Goal: Information Seeking & Learning: Understand process/instructions

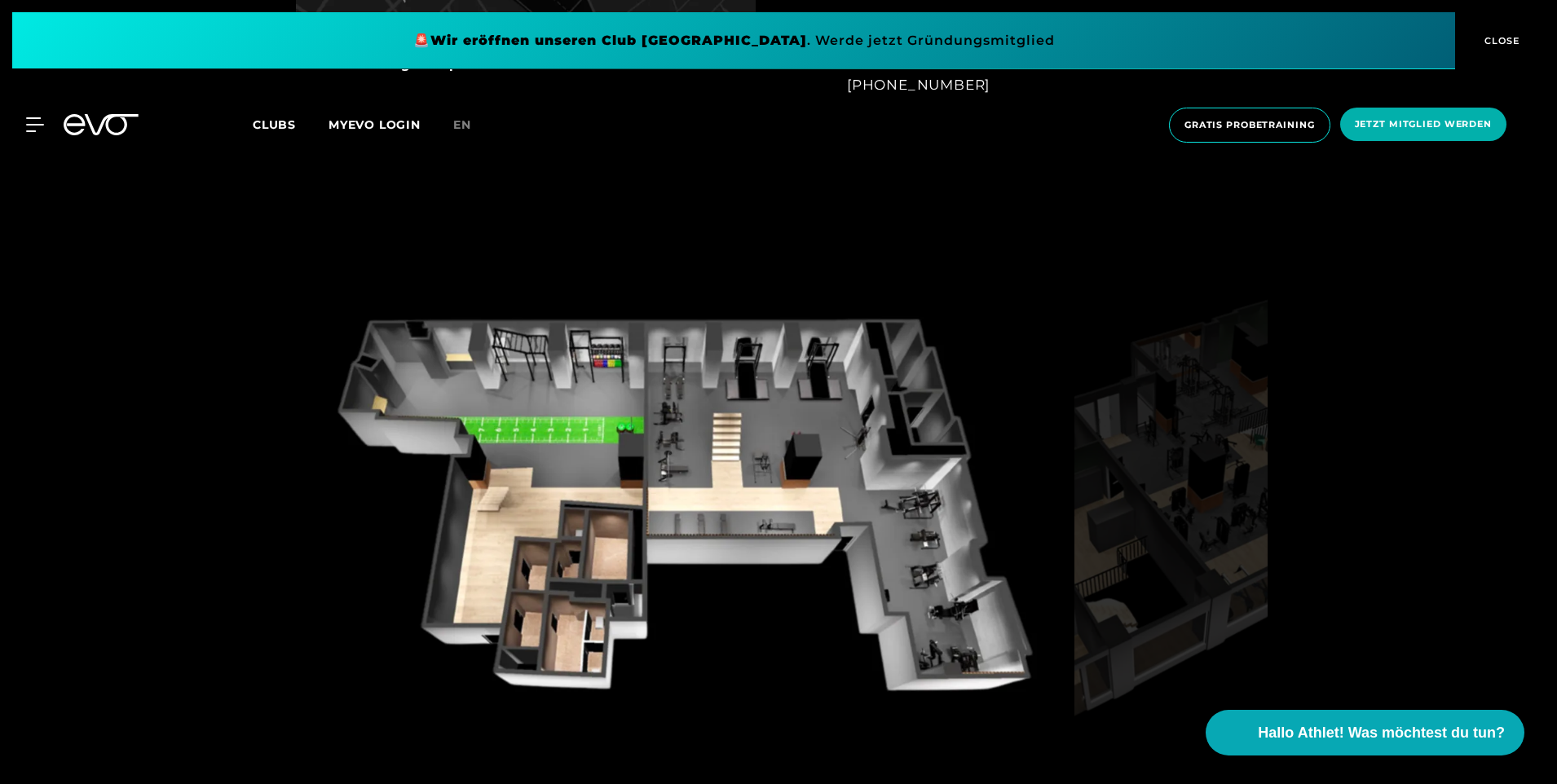
scroll to position [1549, 0]
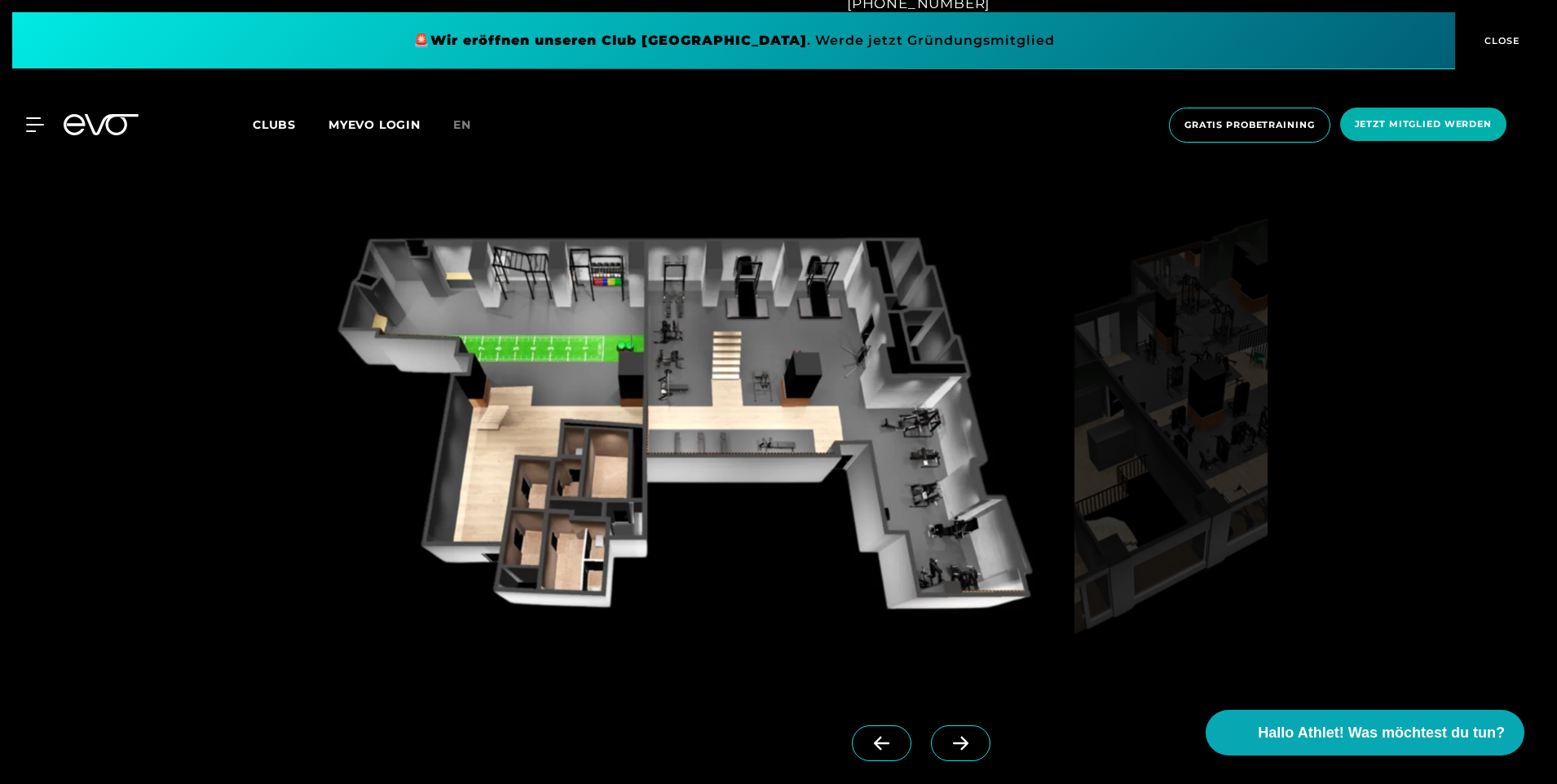
click at [934, 729] on span at bounding box center [960, 743] width 60 height 36
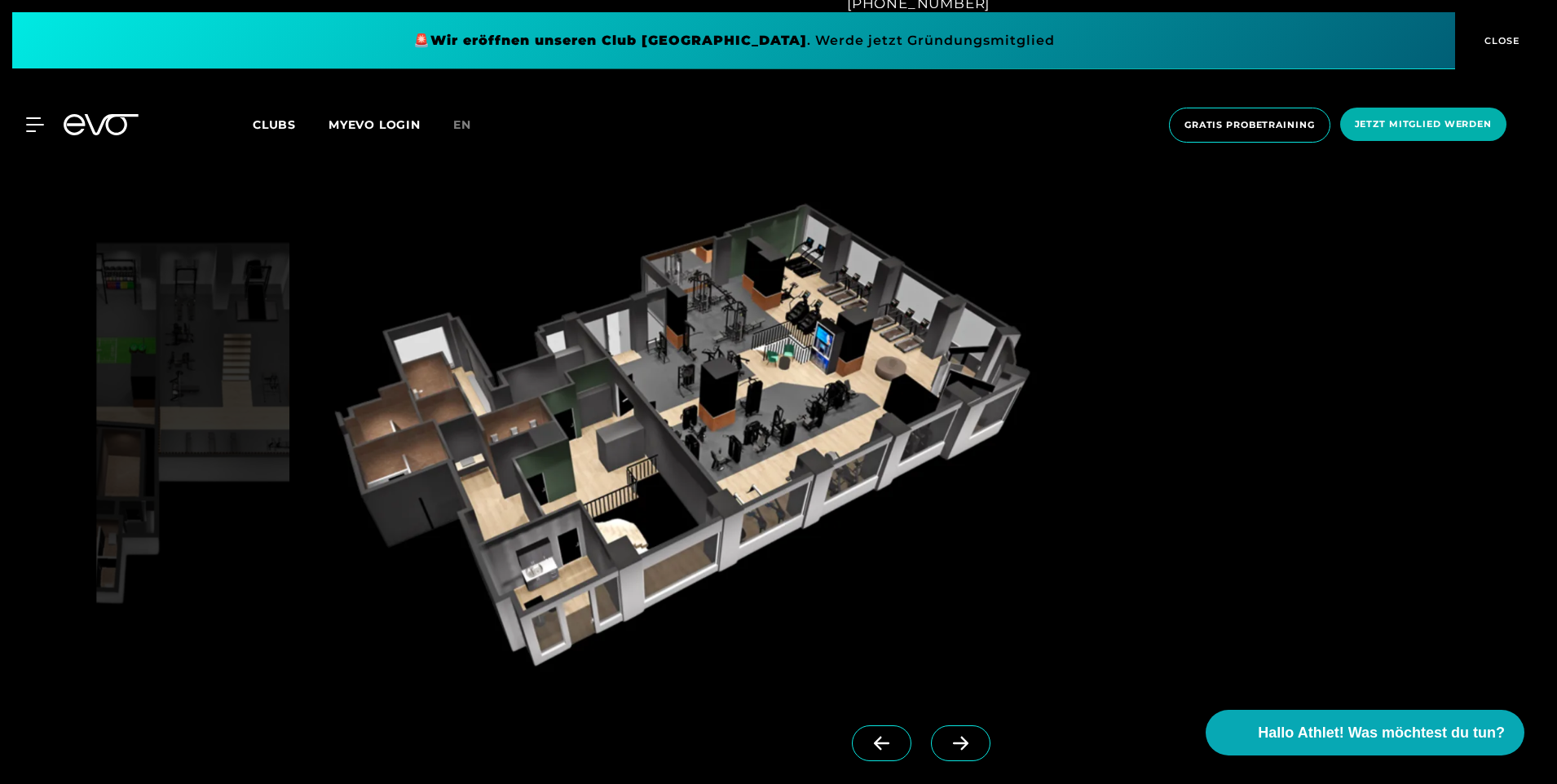
click at [934, 732] on span at bounding box center [960, 743] width 60 height 36
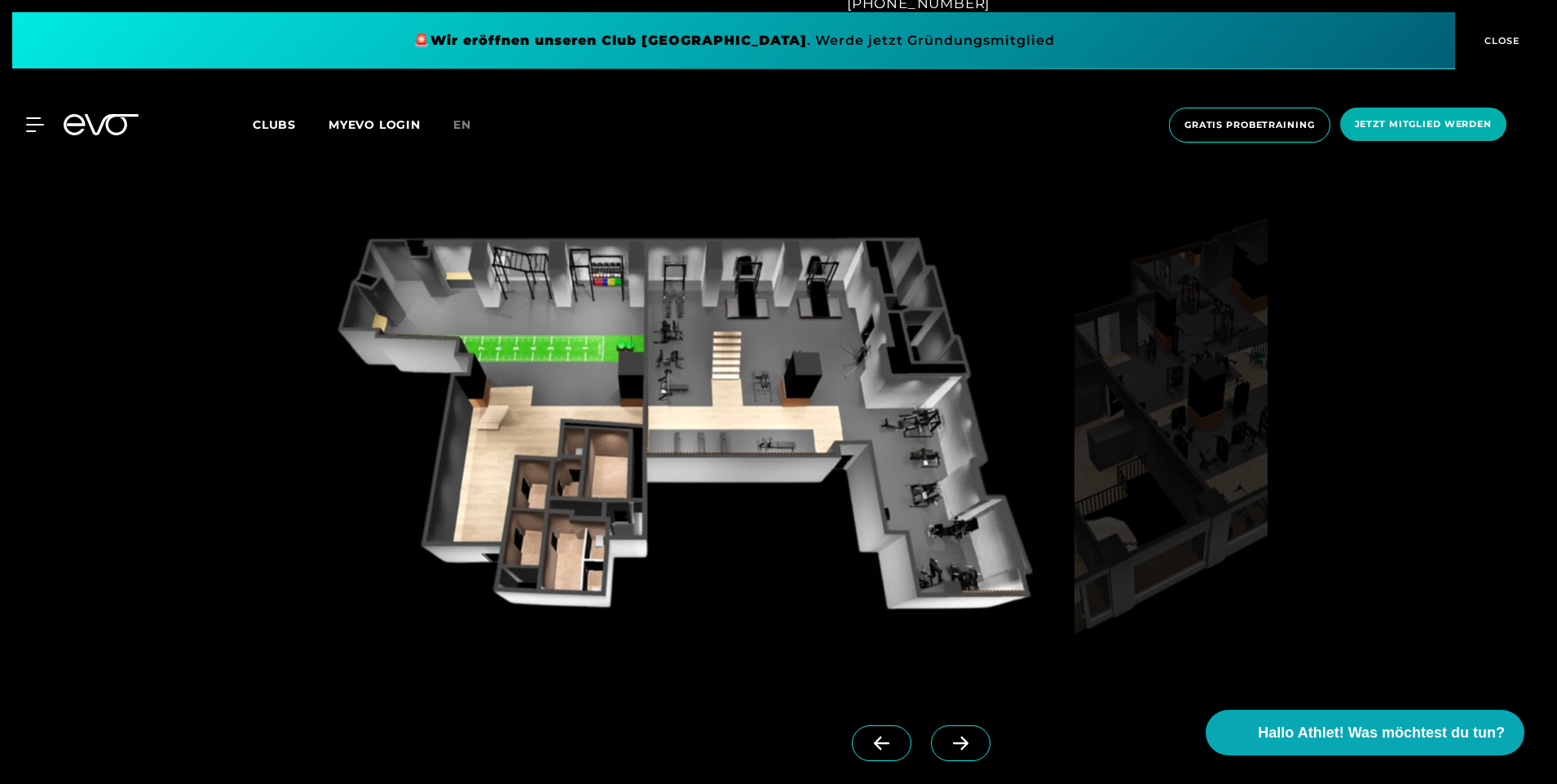
click at [934, 732] on span at bounding box center [960, 743] width 60 height 36
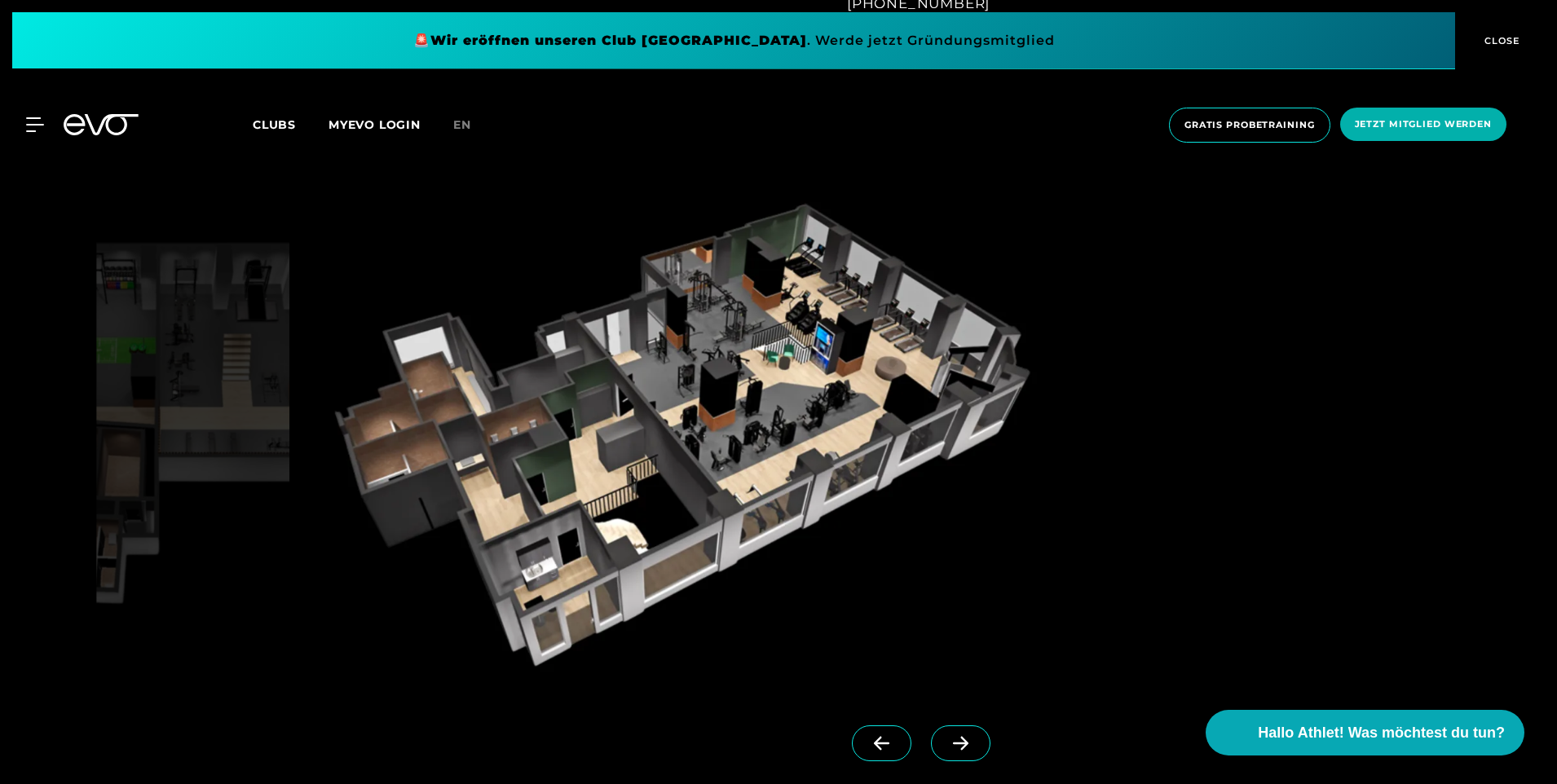
click at [934, 732] on span at bounding box center [960, 743] width 60 height 36
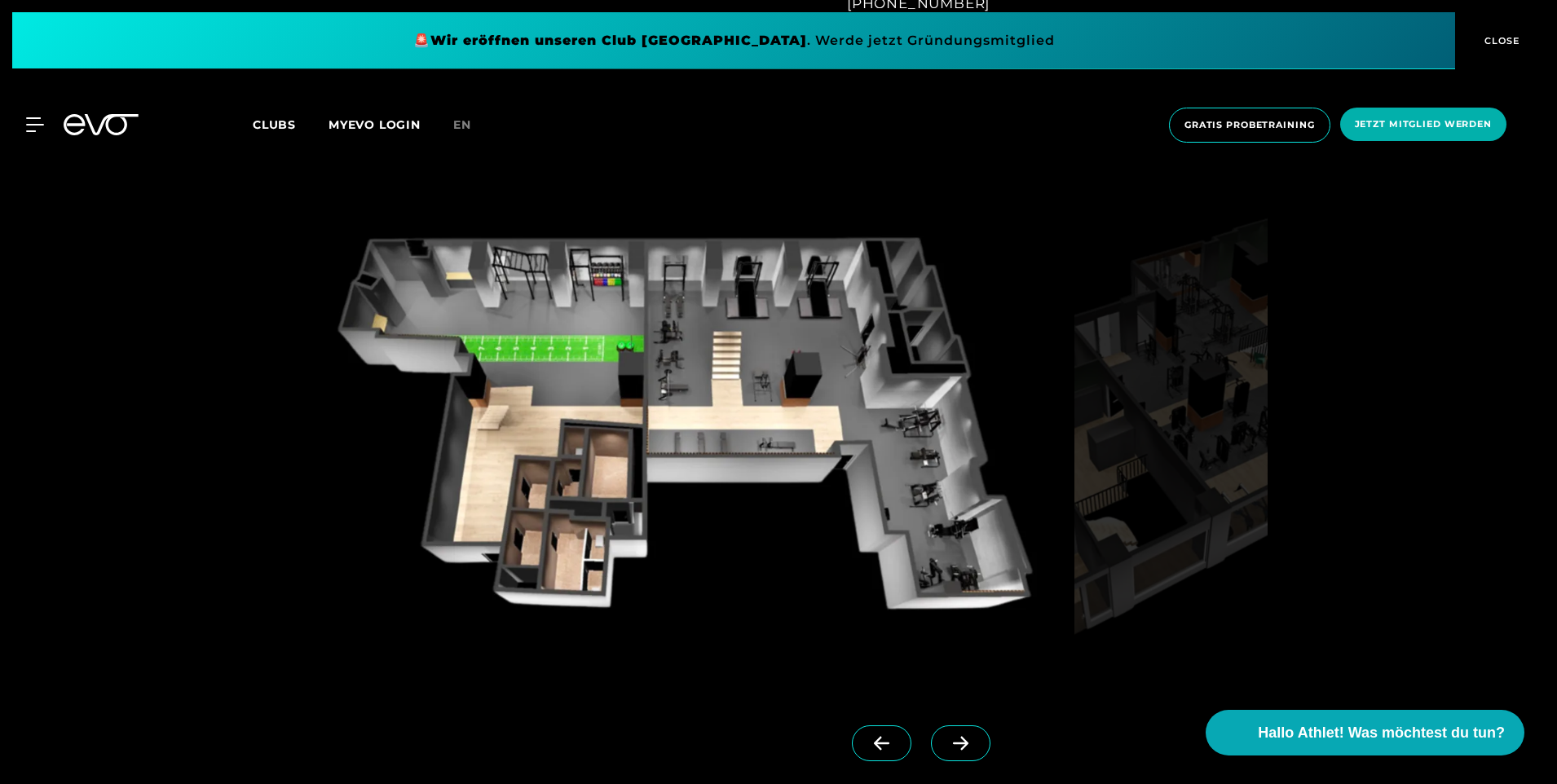
click at [934, 732] on span at bounding box center [960, 743] width 60 height 36
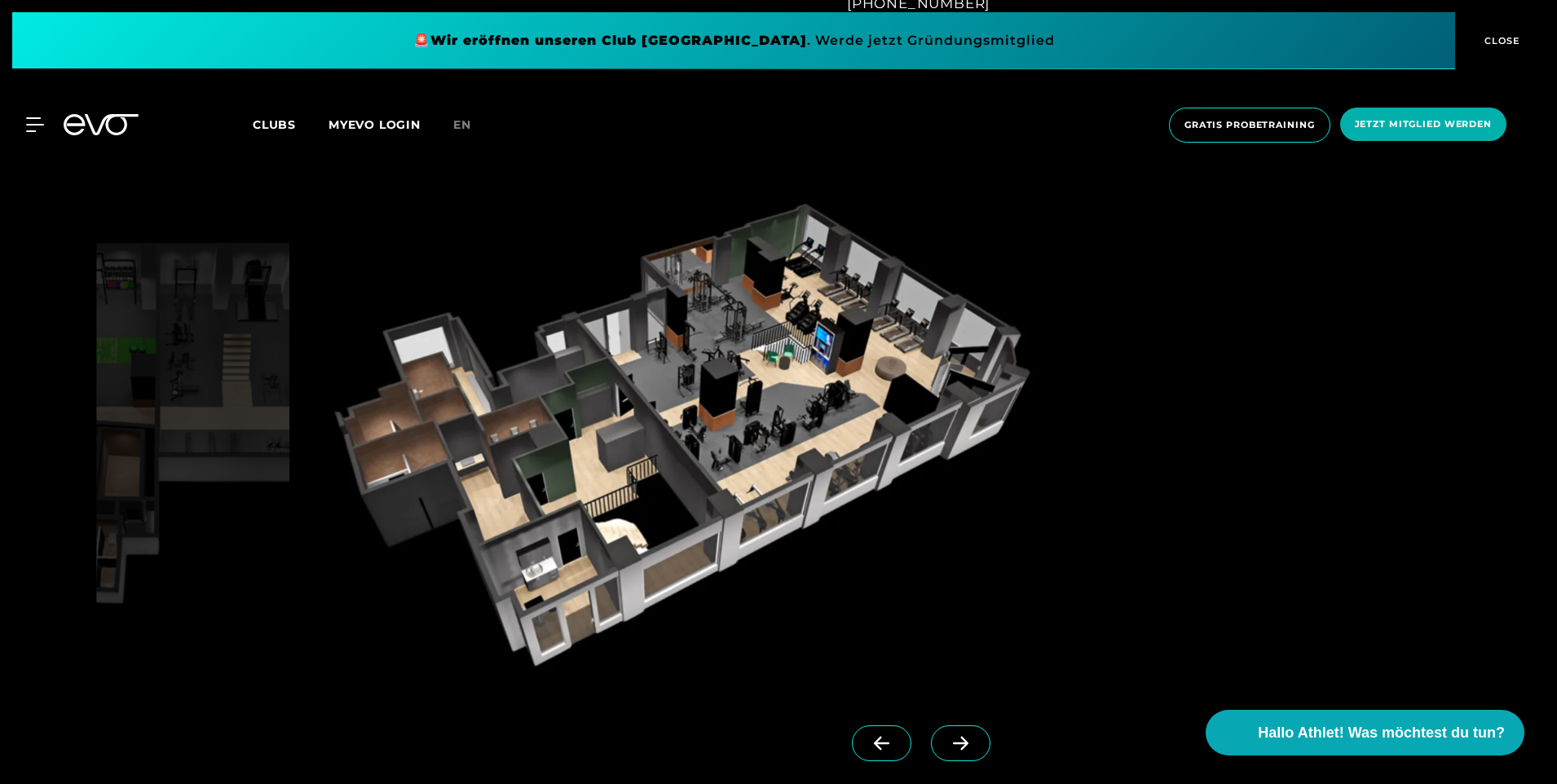
click at [936, 733] on span at bounding box center [960, 743] width 60 height 36
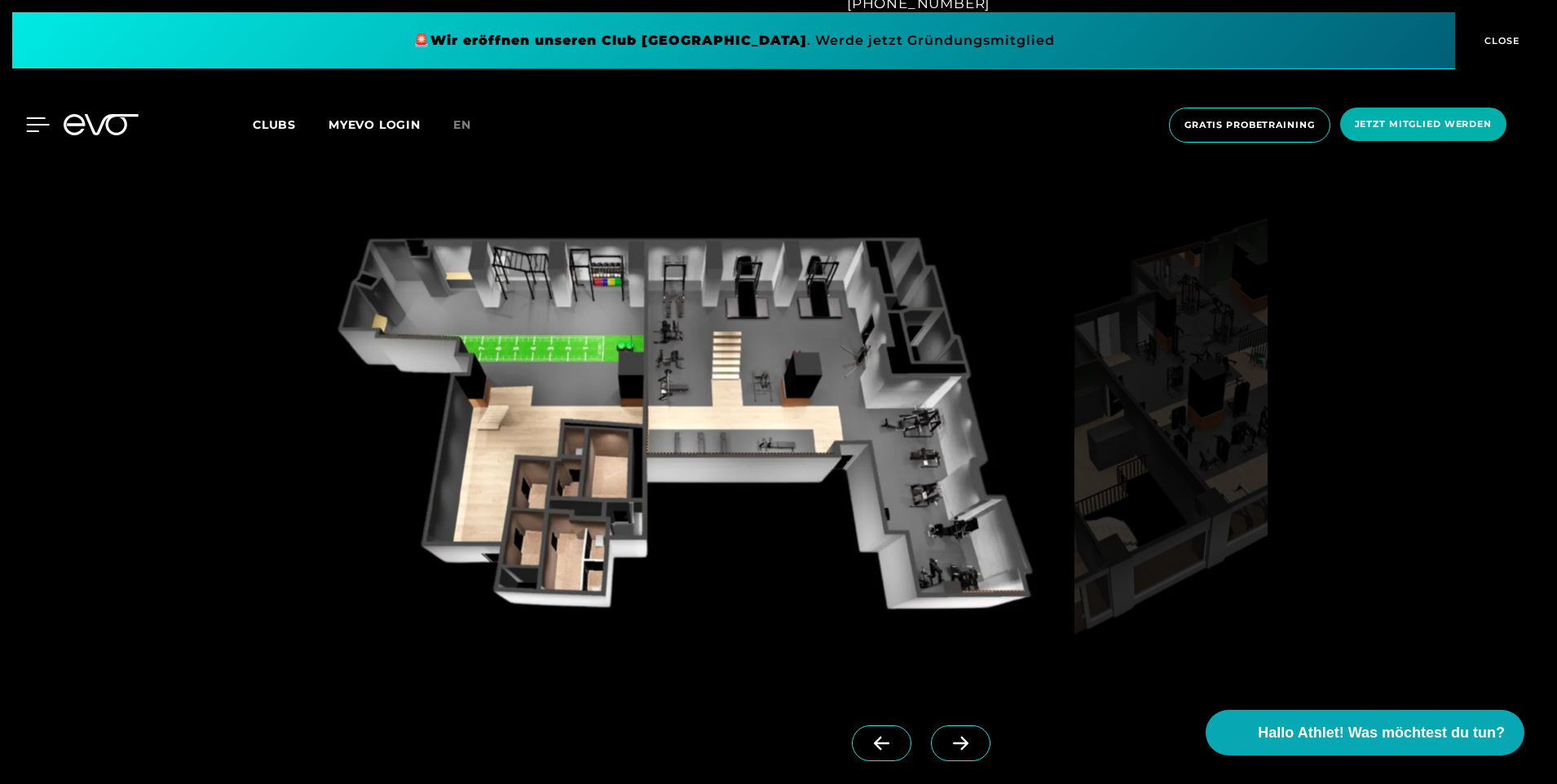
click at [29, 119] on icon at bounding box center [38, 124] width 23 height 13
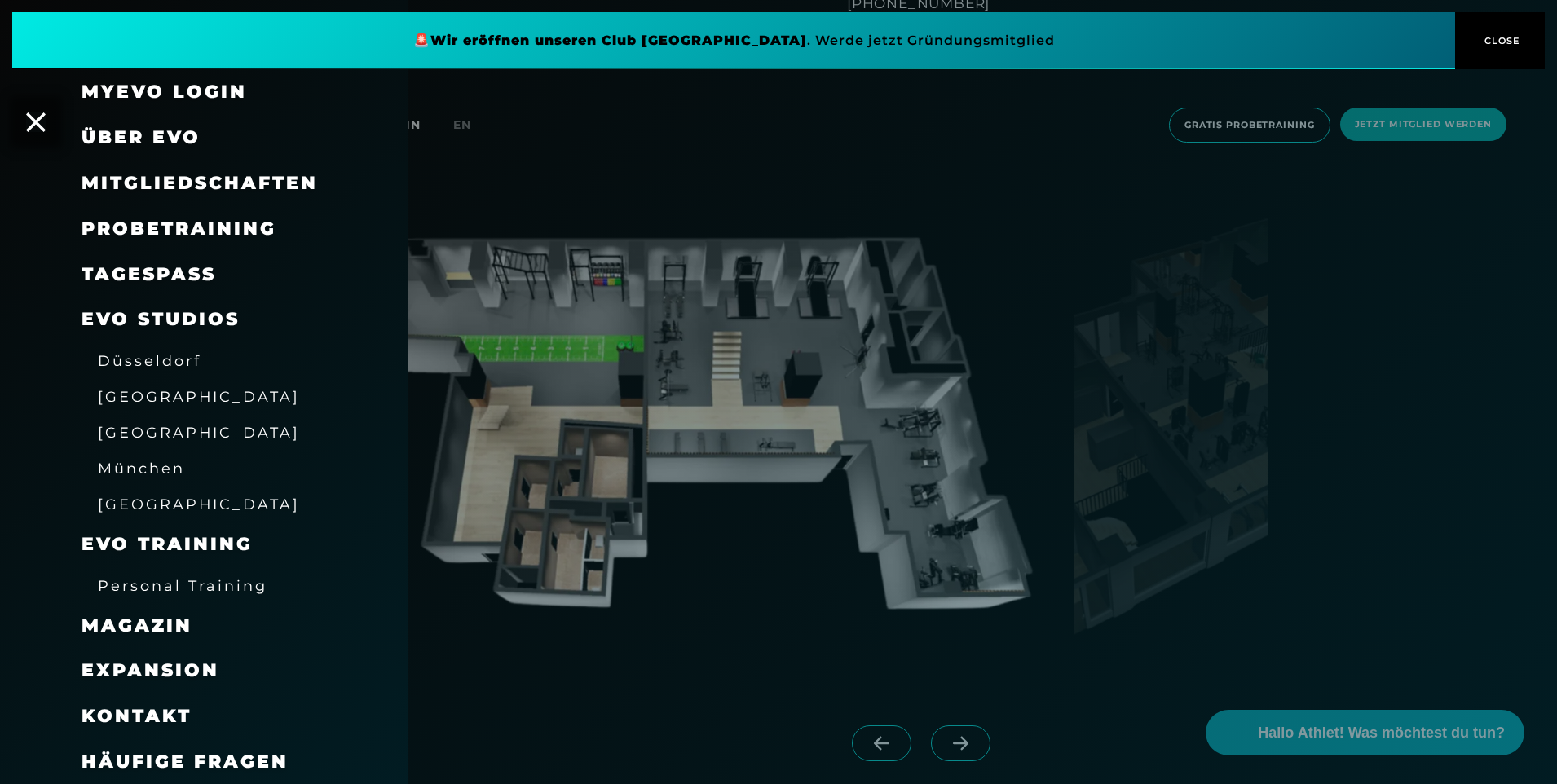
scroll to position [13, 0]
click at [220, 750] on span "Häufige Fragen" at bounding box center [185, 760] width 207 height 22
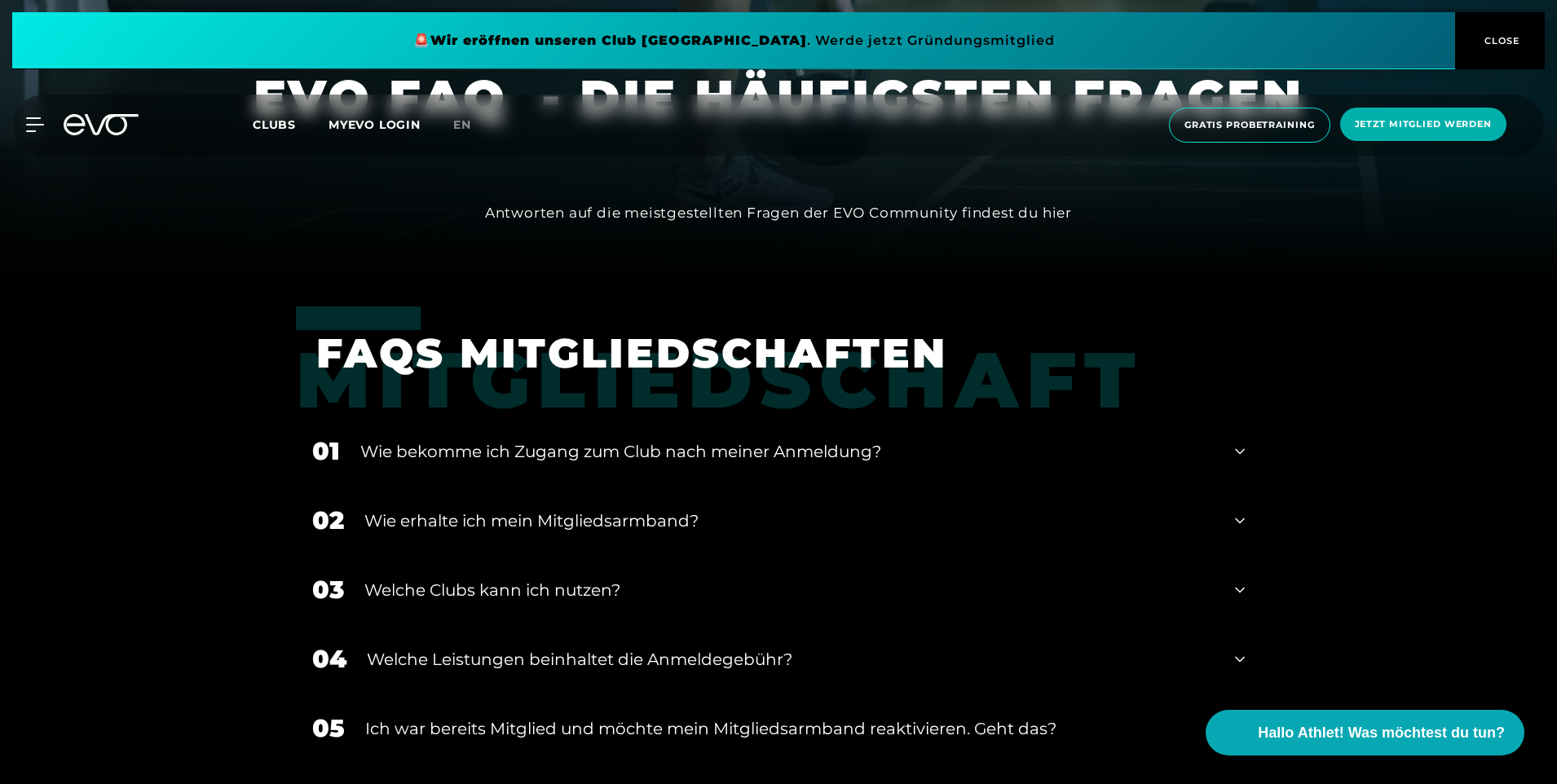
scroll to position [570, 0]
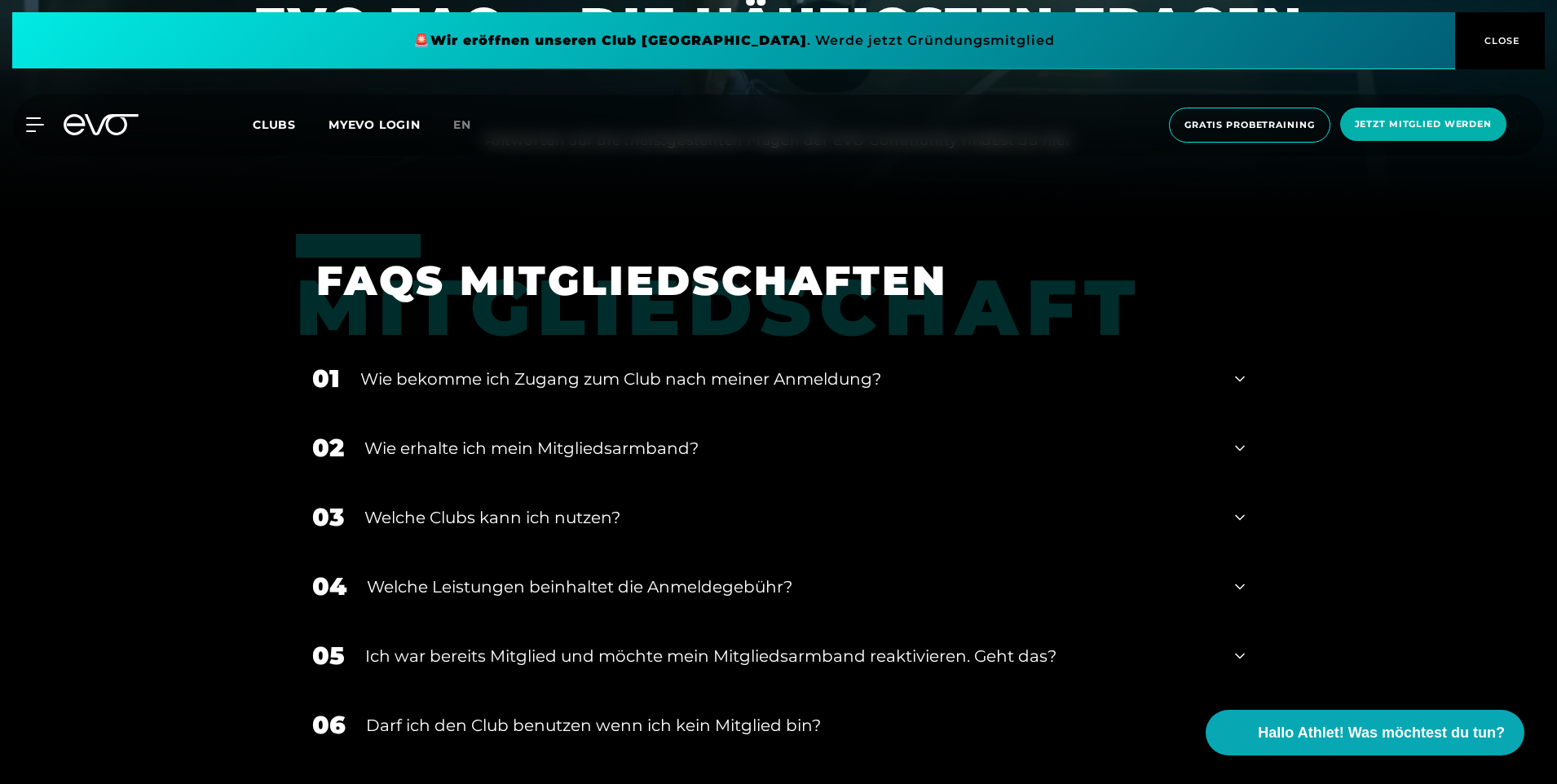
click at [678, 380] on div "Wie bekomme ich Zugang zum Club nach meiner Anmeldung?" at bounding box center [788, 378] width 854 height 24
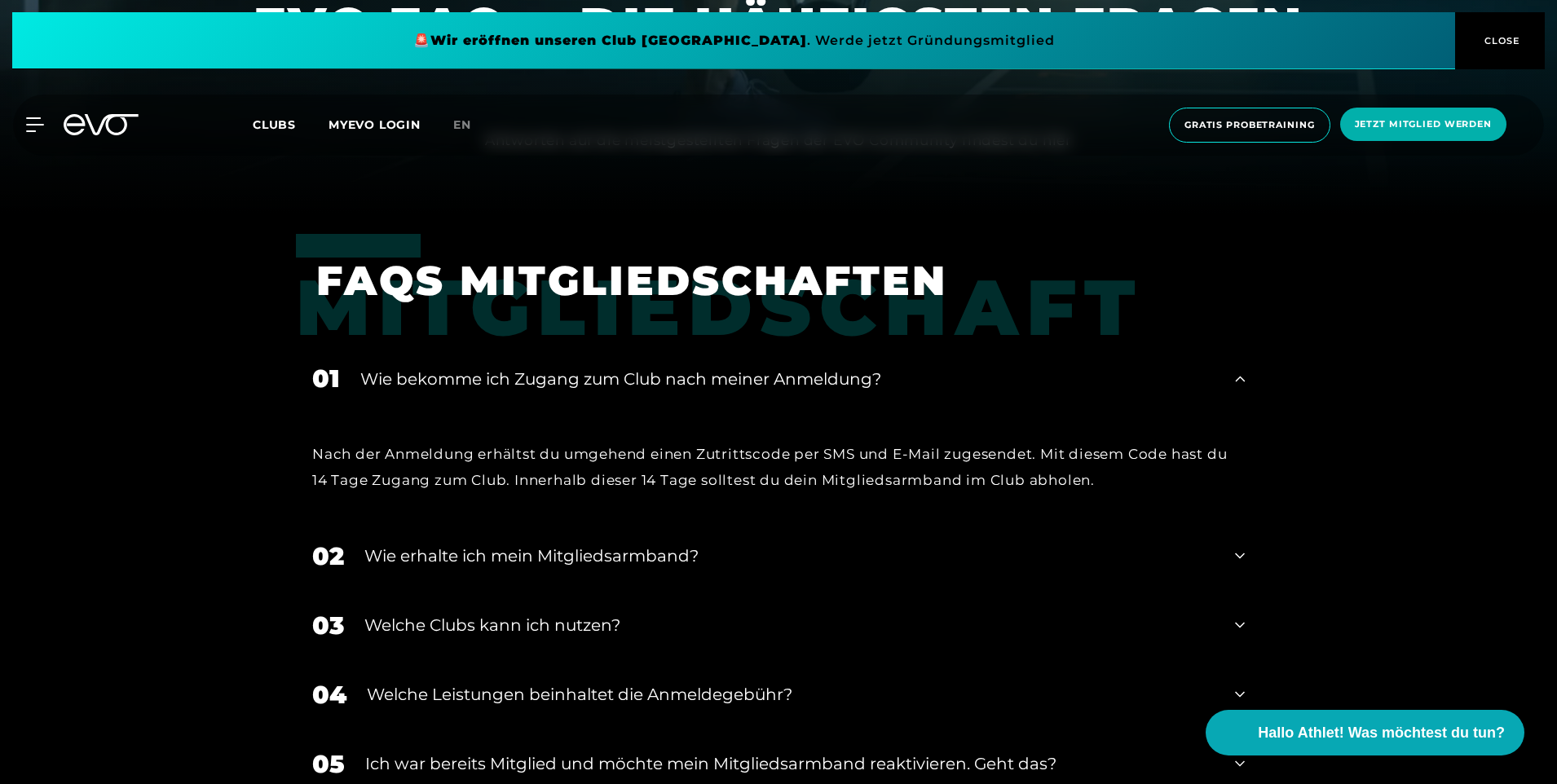
click at [678, 381] on div "Wie bekomme ich Zugang zum Club nach meiner Anmeldung?" at bounding box center [788, 378] width 854 height 24
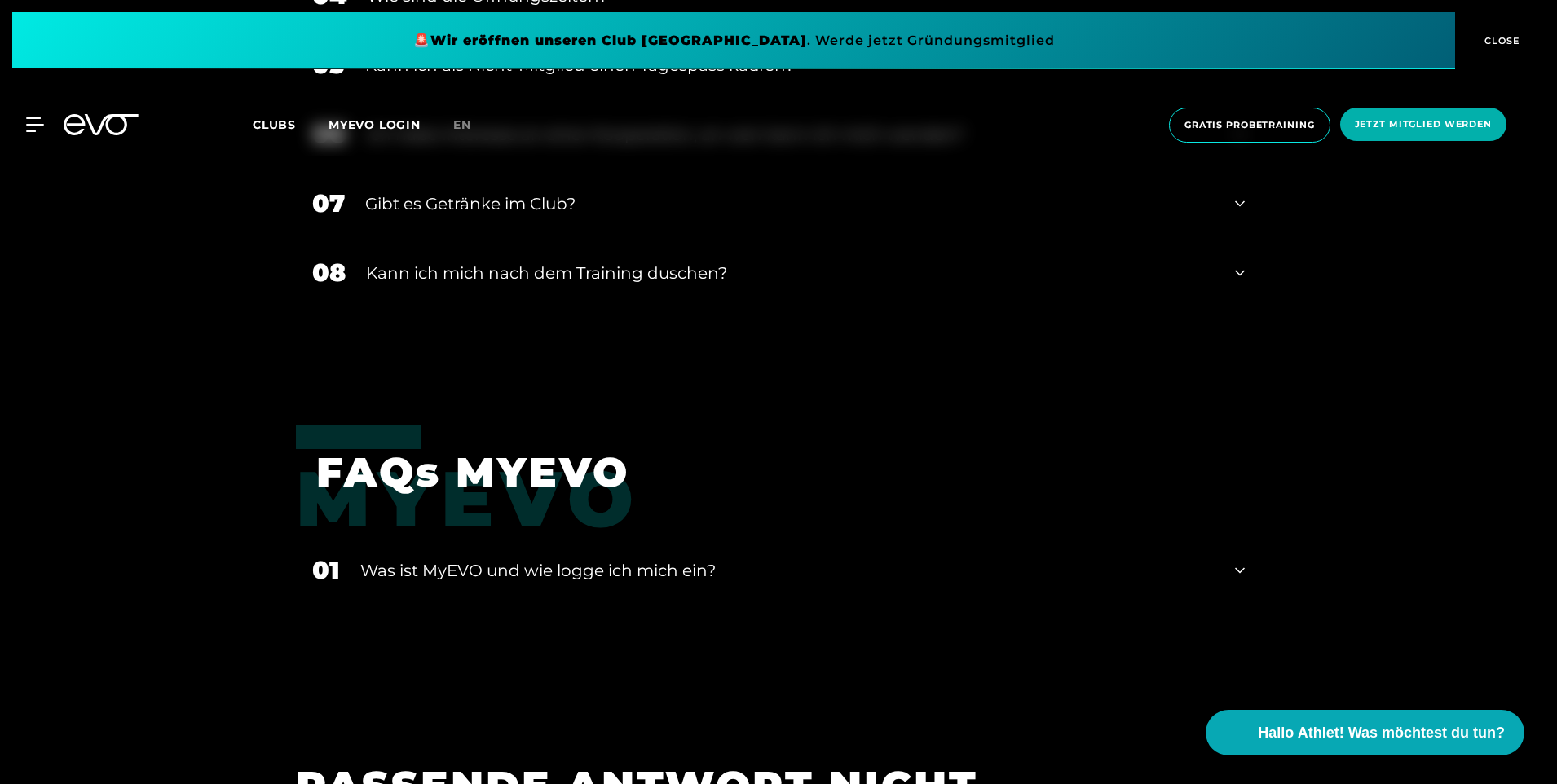
scroll to position [3504, 0]
